Goal: Task Accomplishment & Management: Complete application form

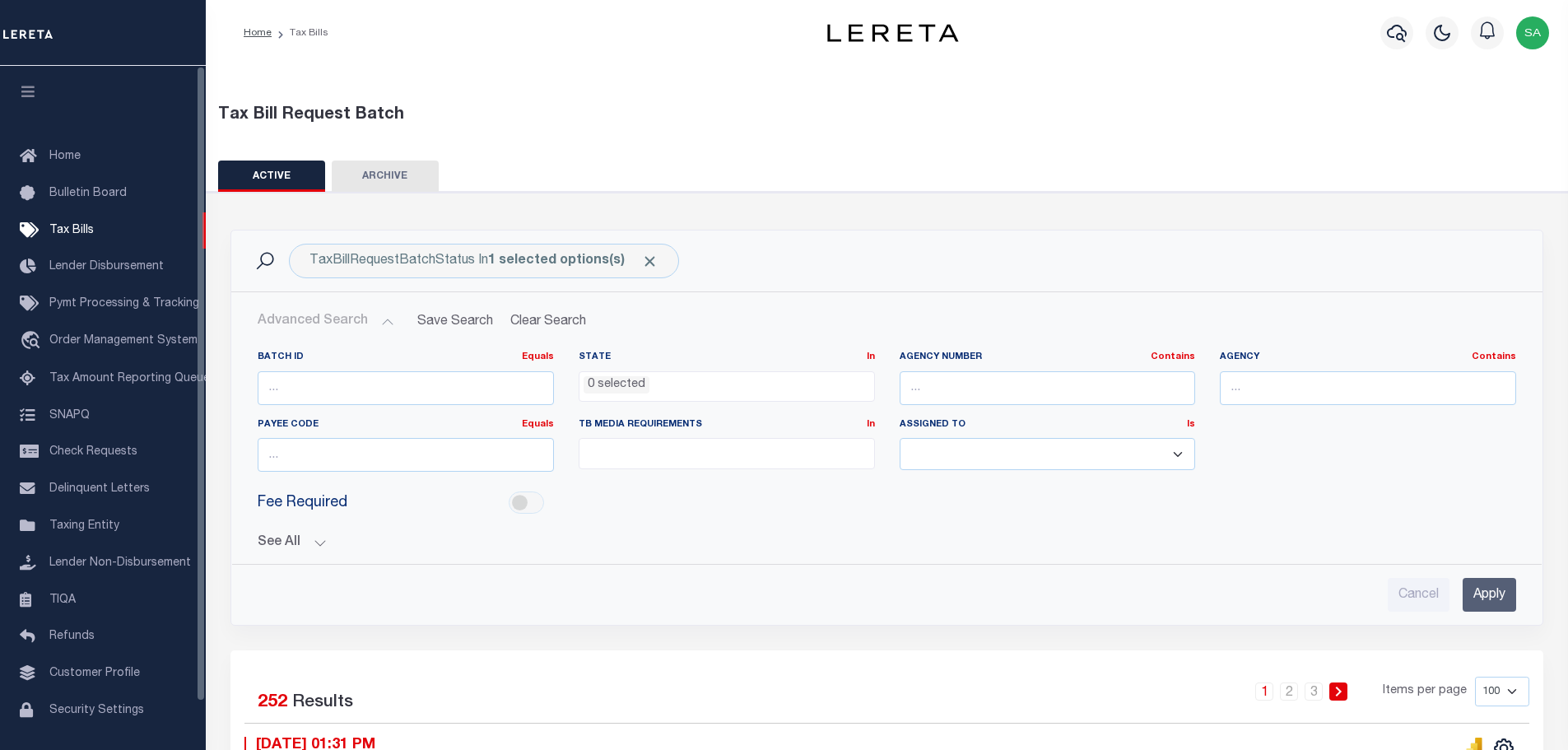
select select
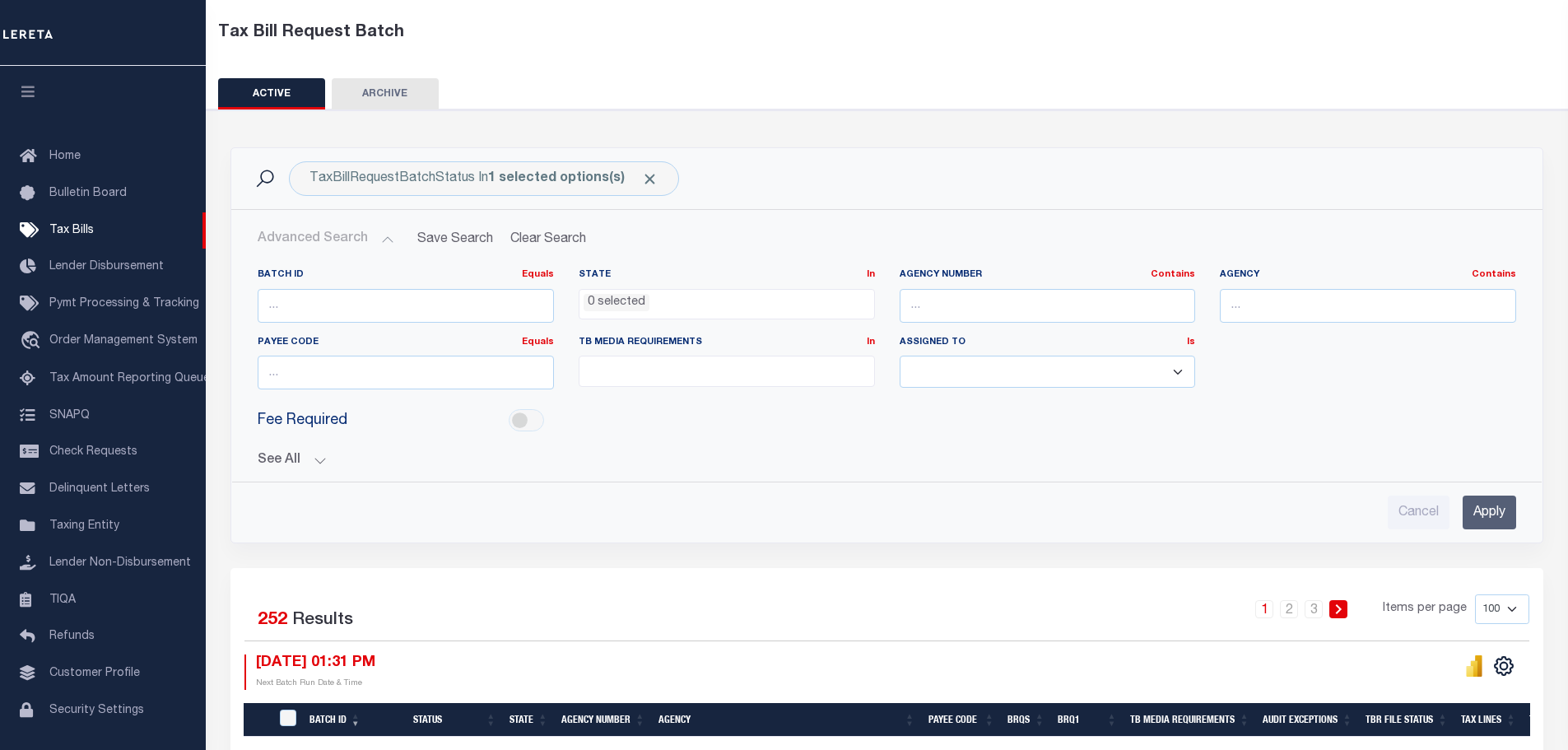
scroll to position [247, 0]
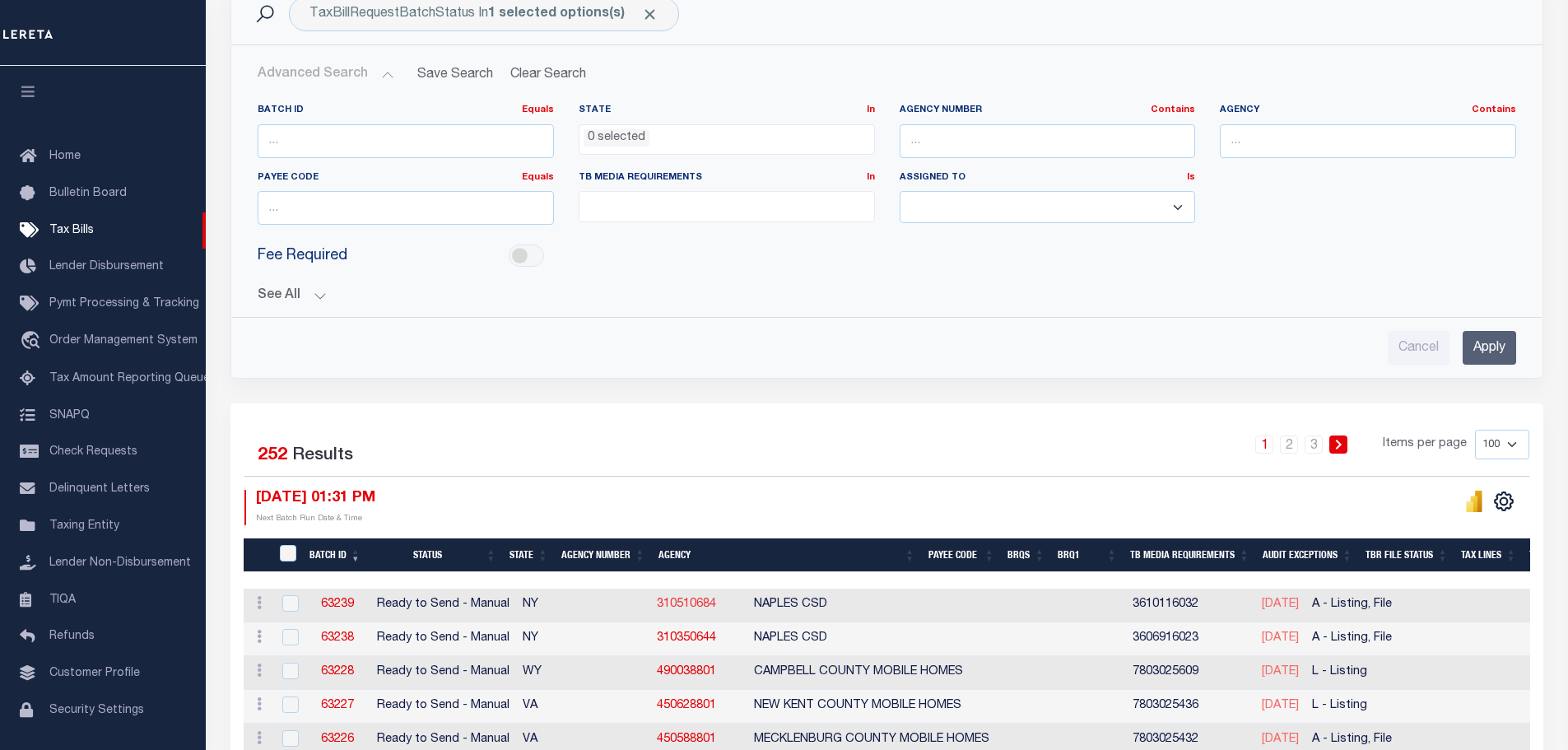
click at [657, 605] on link "310510684" at bounding box center [686, 604] width 59 height 12
checkbox input "true"
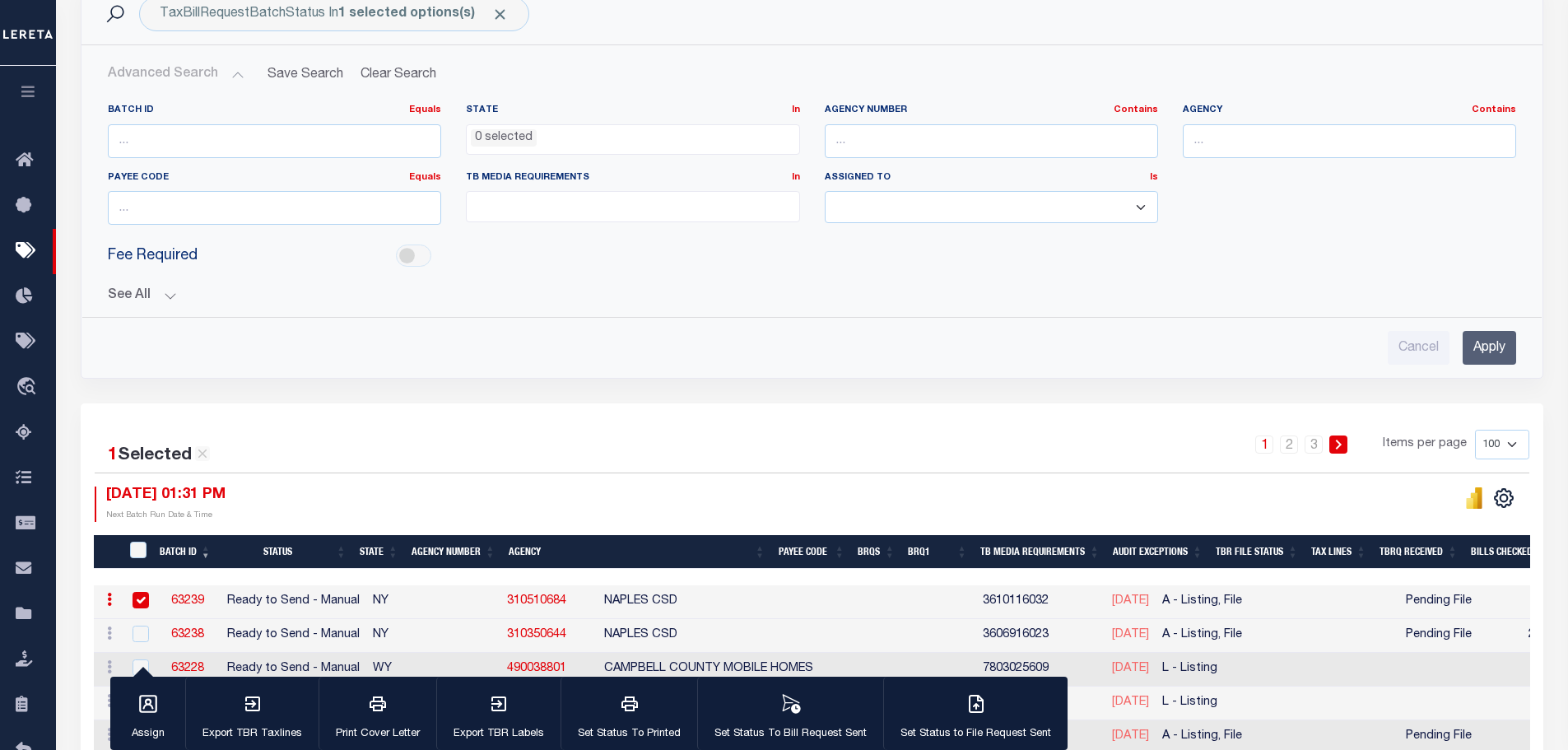
click at [1309, 264] on div "Fee Required" at bounding box center [812, 256] width 1433 height 37
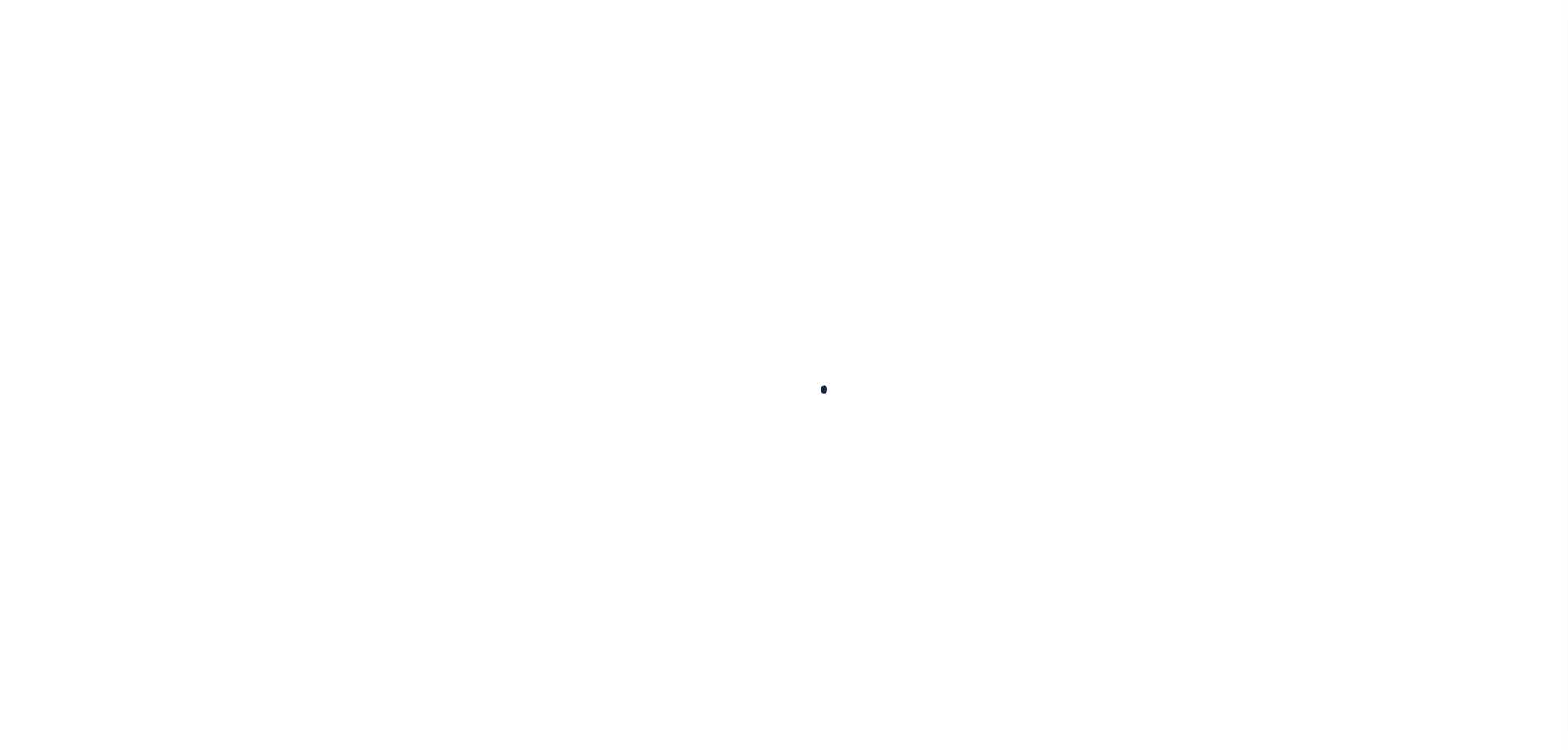
select select
checkbox input "false"
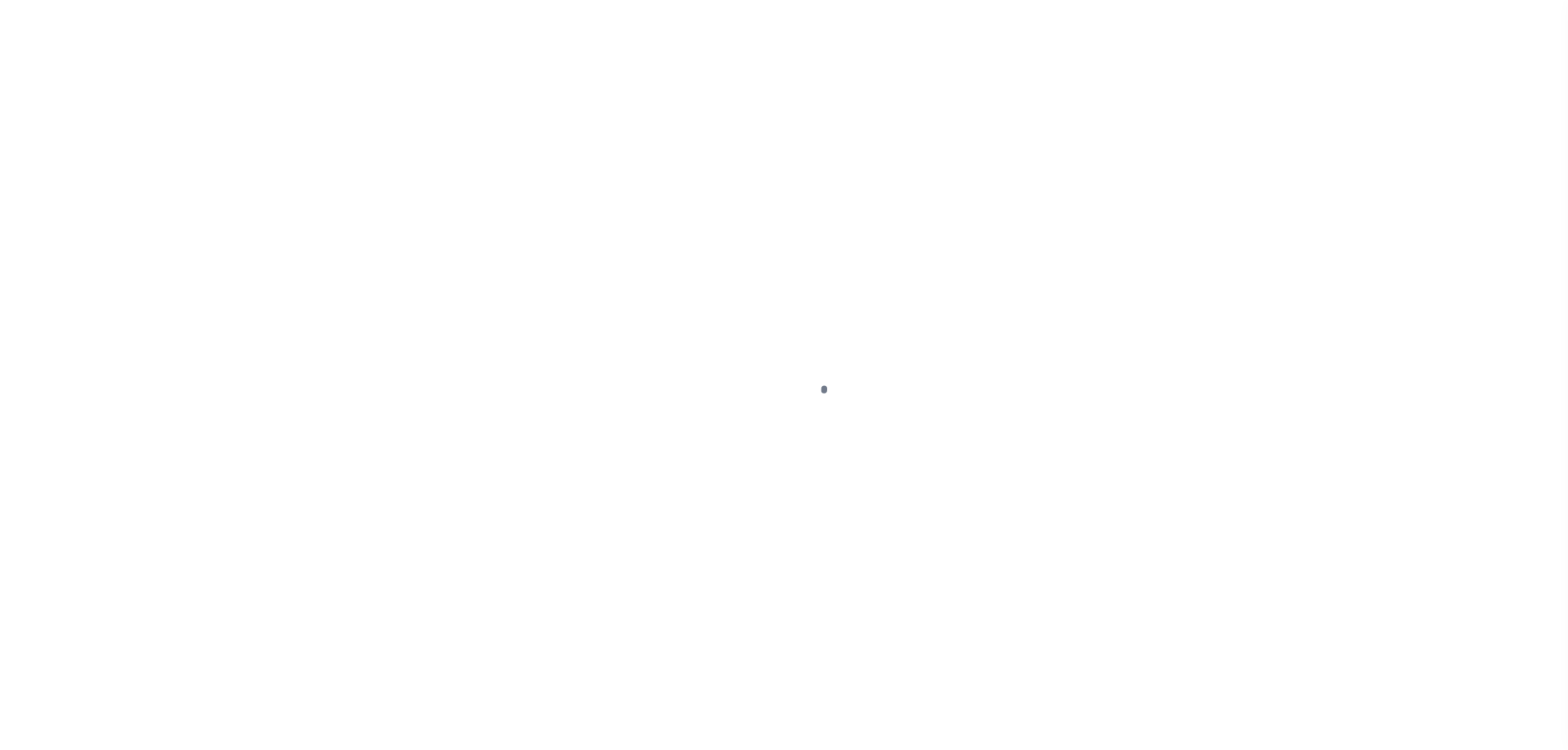
checkbox input "false"
type input "3610116032"
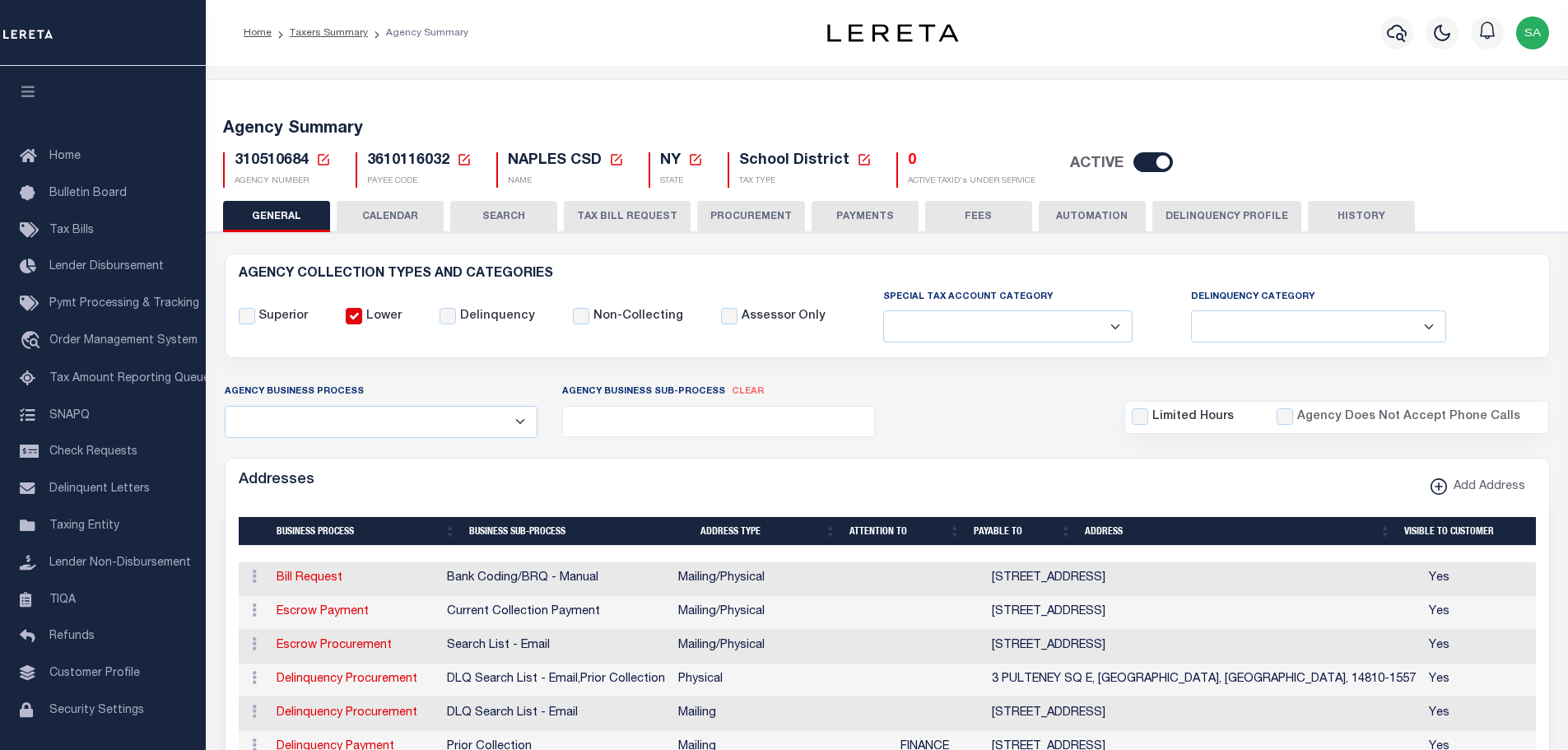
click at [623, 222] on button "TAX BILL REQUEST" at bounding box center [626, 216] width 126 height 31
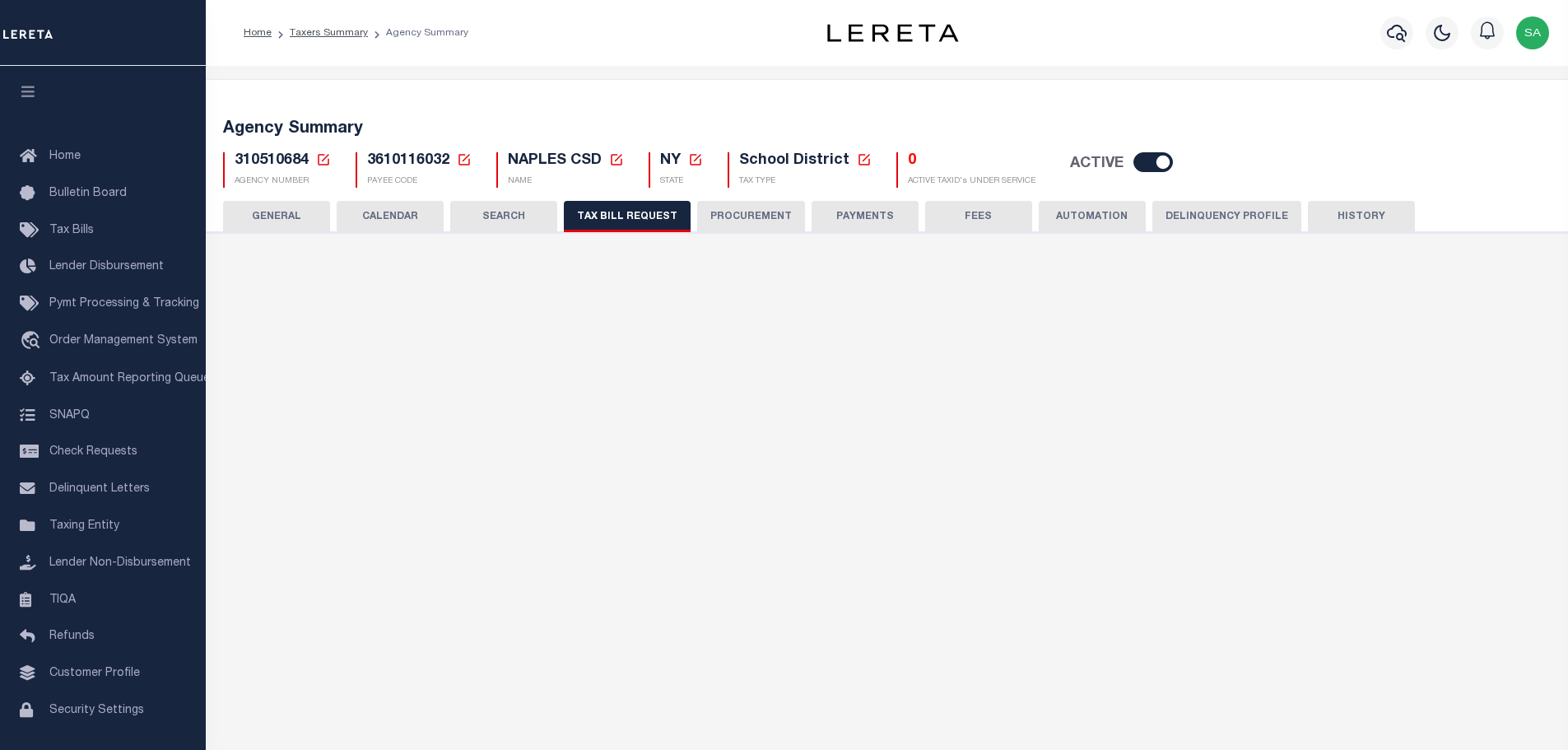
select select "29"
select select "16"
select select "false"
select select "1"
select select
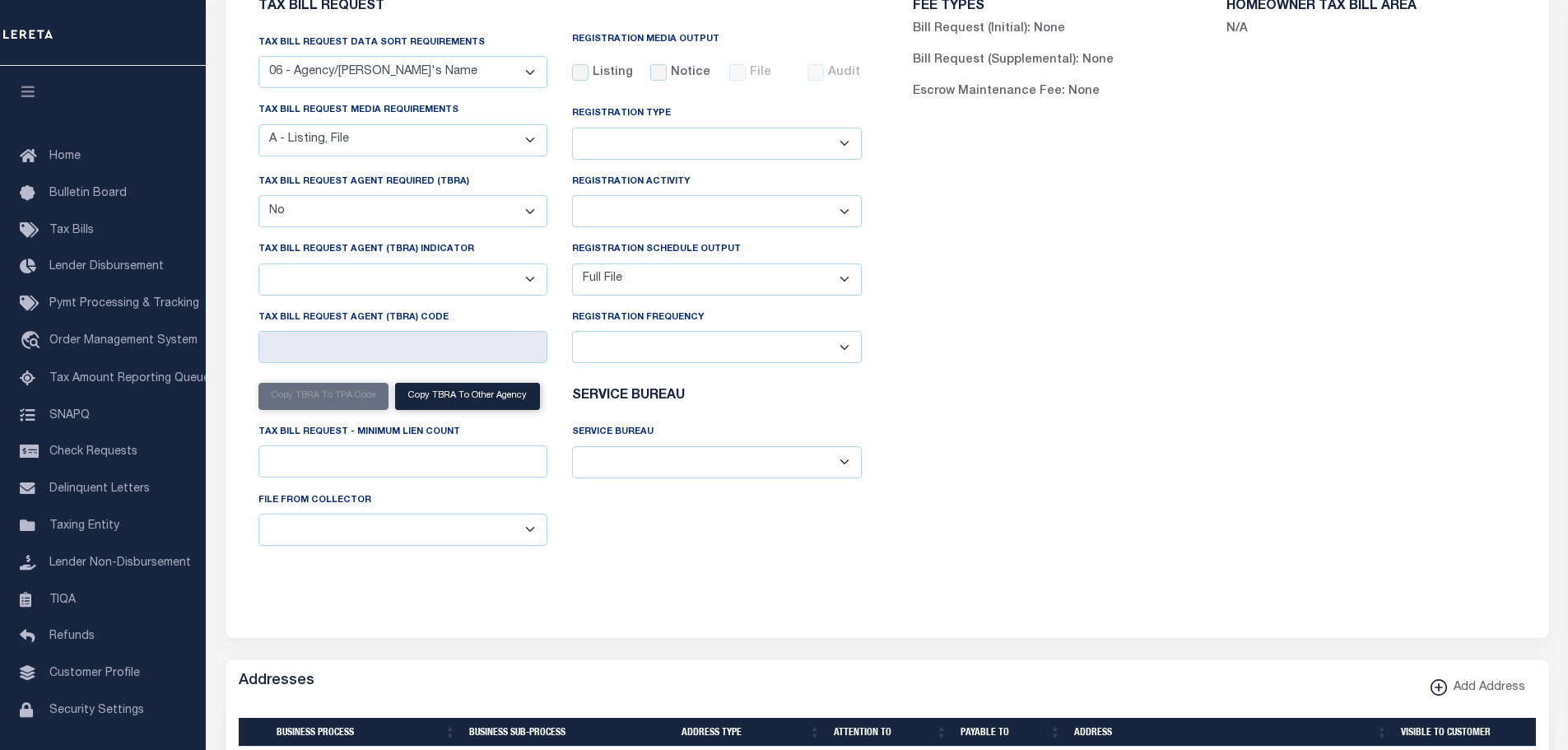
scroll to position [247, 0]
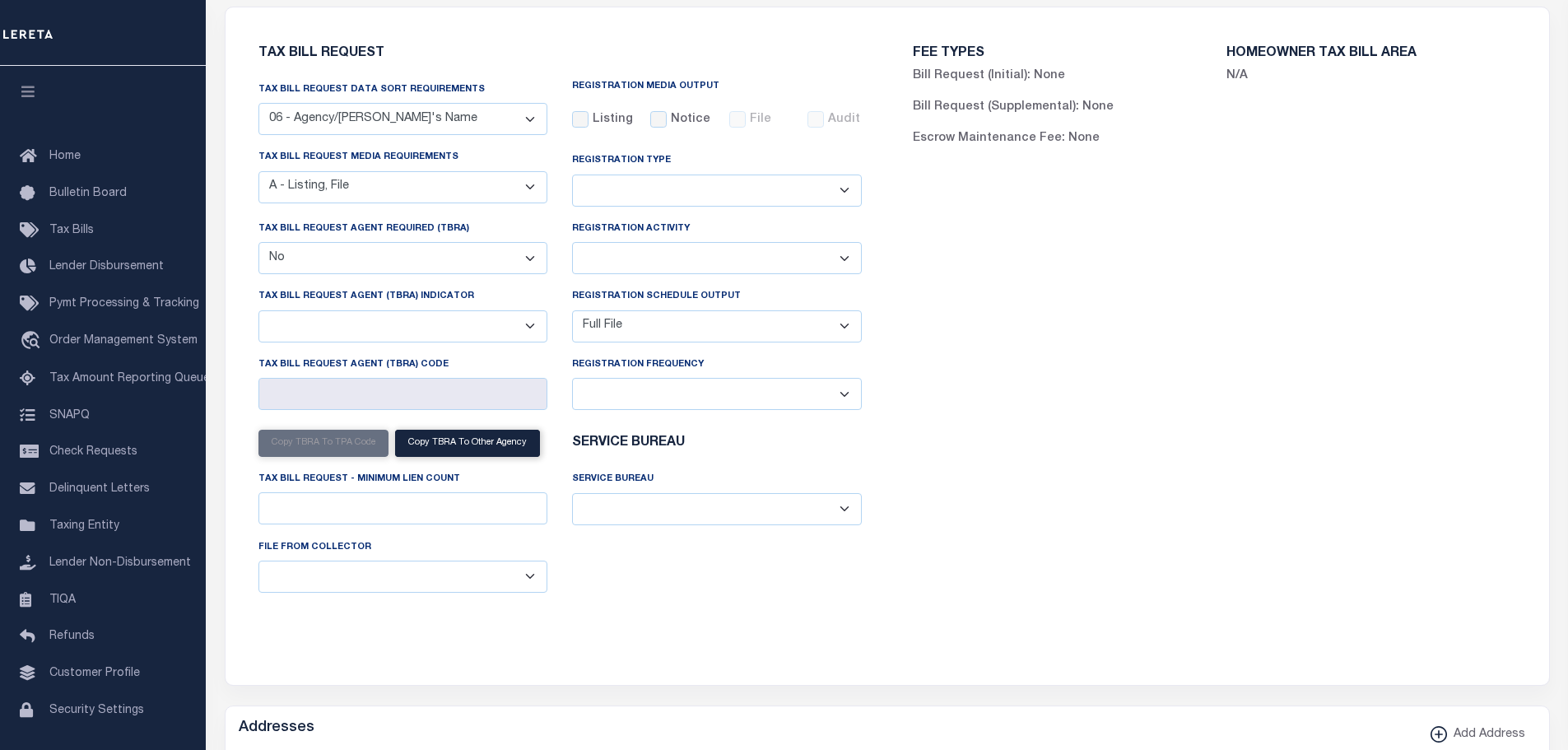
click at [843, 187] on select "Adds and Deletes Adds Only Deletes Only" at bounding box center [716, 190] width 290 height 32
click at [846, 257] on select "Installment Yearly" at bounding box center [716, 257] width 290 height 32
click at [533, 192] on select "A - Listing, File B - Blank Disk E - Notice, Listing F - Form G - Survey L - Li…" at bounding box center [403, 186] width 290 height 32
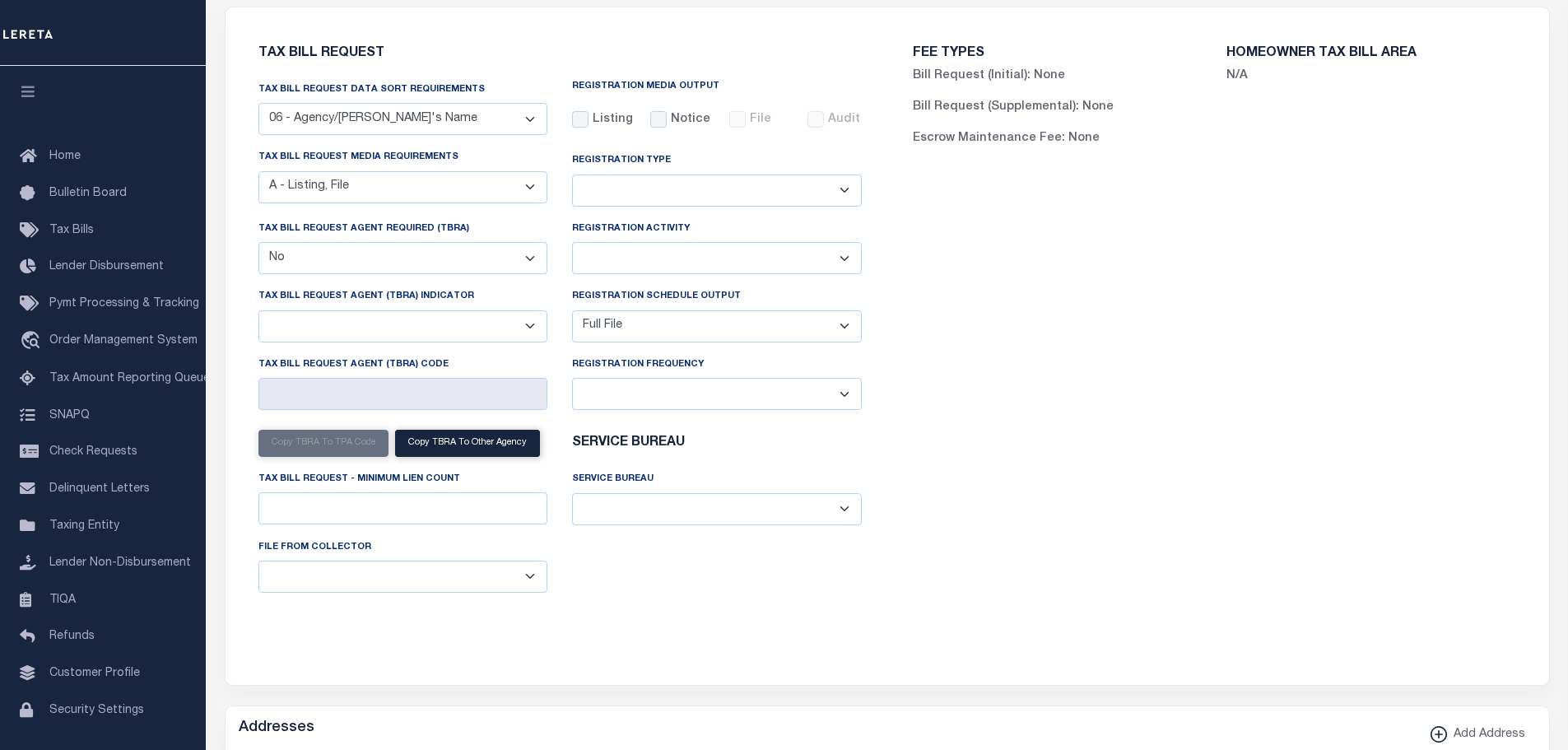
click at [533, 192] on select "A - Listing, File B - Blank Disk E - Notice, Listing F - Form G - Survey L - Li…" at bounding box center [403, 186] width 290 height 32
click at [526, 129] on select "01 - Agency/Tax Identification Number 02 - Agency/Lien Description/Tax Identifi…" at bounding box center [403, 118] width 290 height 32
click at [524, 330] on select "A - Agency requires both customer TBRA code and LERETA TBRA code. B - Agency re…" at bounding box center [403, 325] width 290 height 32
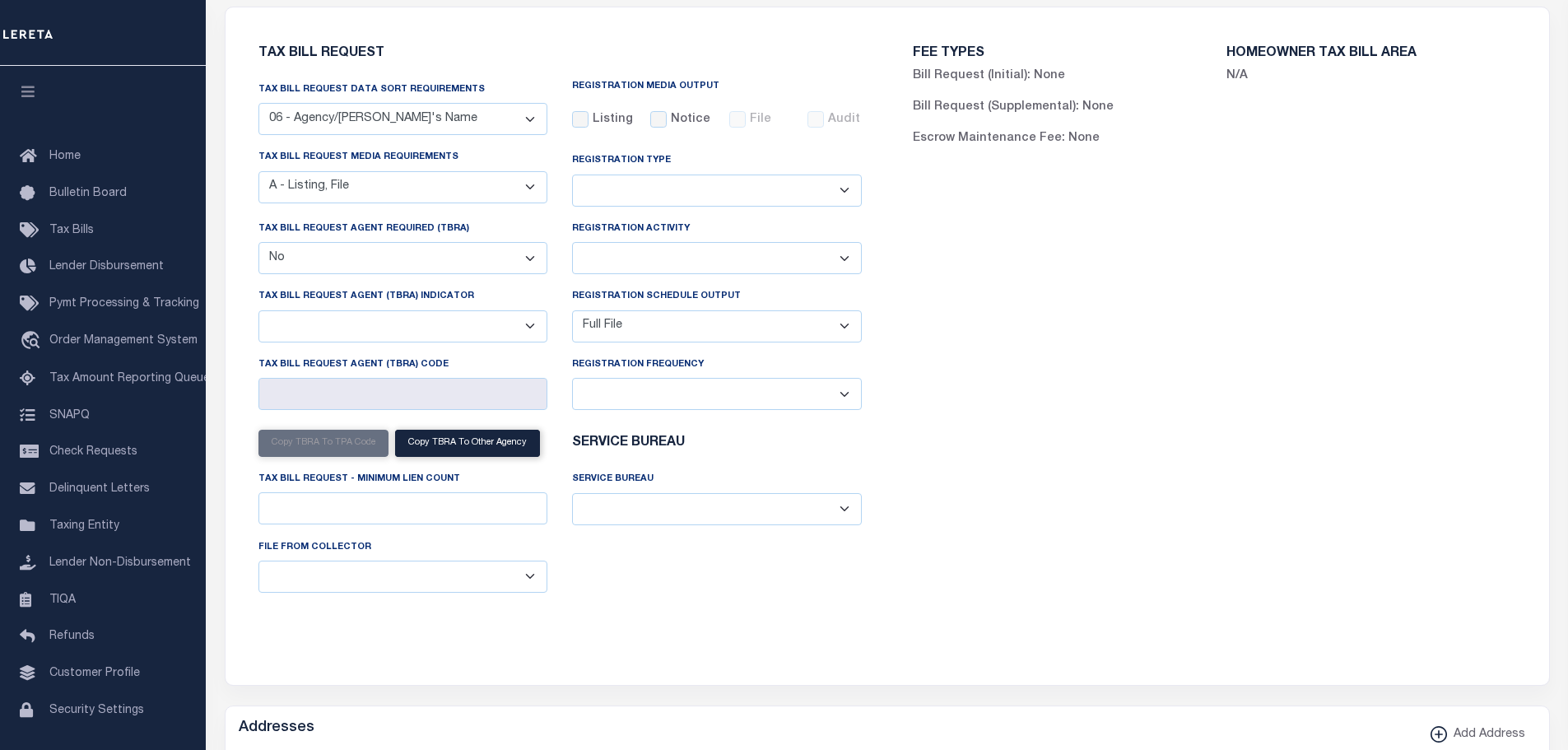
click at [834, 505] on select "ACC Taxes Ad Valorem Appraisal Assessments of the Southwest AutoAgent B & A Mun…" at bounding box center [716, 509] width 290 height 32
click at [843, 395] on select "Daily Monthly - First Day of the Month Monthly - Last Day of the Month Monthly …" at bounding box center [716, 394] width 290 height 32
click at [1039, 395] on div "FEE TYPES Bill Request (Initial): None Bill Request (Supplemental): None Escrow…" at bounding box center [1214, 336] width 654 height 618
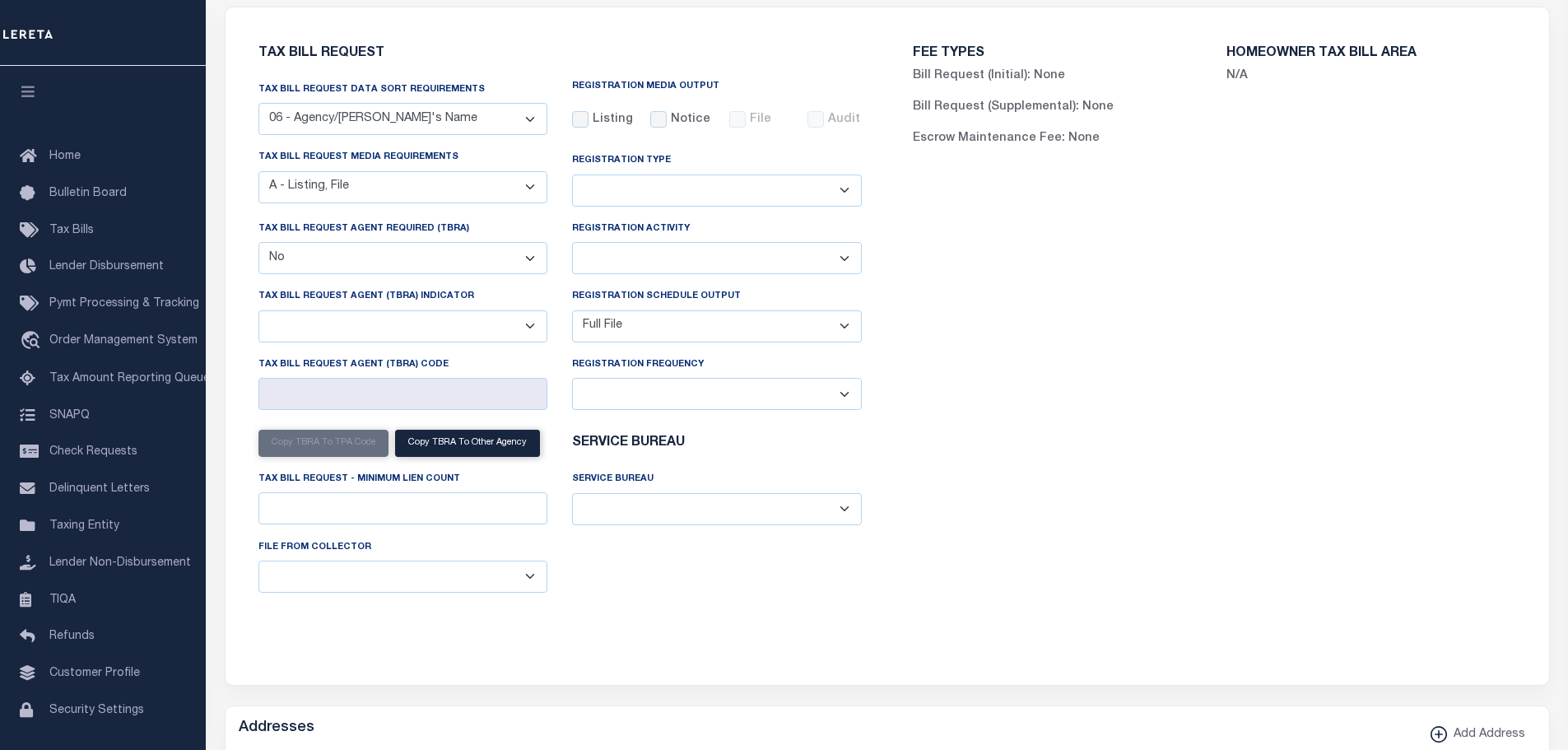
click at [523, 580] on select "B - Agency provides Full file at 1st Inst, only Open file at subsequent install…" at bounding box center [403, 576] width 290 height 32
click at [1183, 382] on div "FEE TYPES Bill Request (Initial): None Bill Request (Supplemental): None Escrow…" at bounding box center [1214, 336] width 654 height 618
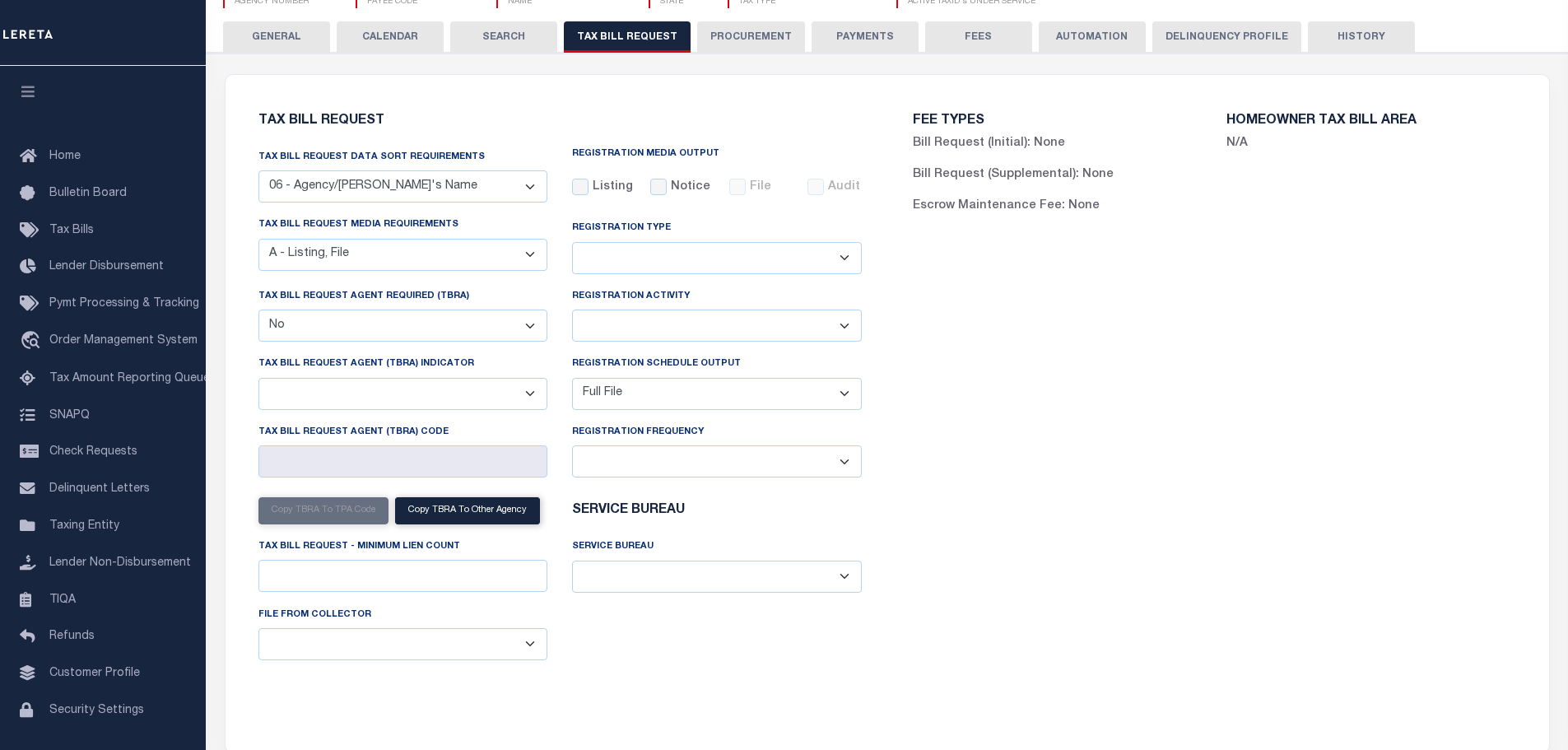
scroll to position [165, 0]
